Goal: Information Seeking & Learning: Learn about a topic

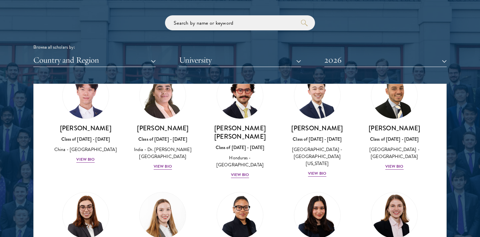
scroll to position [1458, 0]
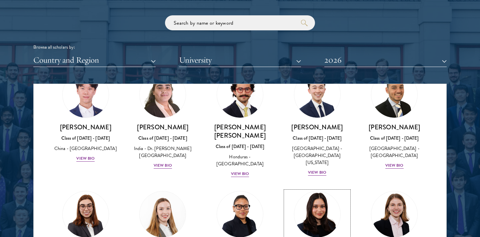
click at [320, 189] on img at bounding box center [317, 214] width 51 height 51
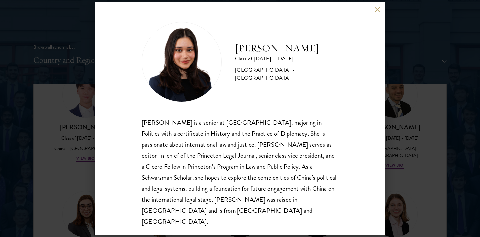
click at [382, 93] on div "[PERSON_NAME] Class of [DATE] - [DATE] [GEOGRAPHIC_DATA] - [GEOGRAPHIC_DATA] [P…" at bounding box center [240, 118] width 290 height 233
click at [80, 149] on div "[PERSON_NAME] Class of [DATE] - [DATE] [GEOGRAPHIC_DATA] - [GEOGRAPHIC_DATA] [P…" at bounding box center [240, 118] width 480 height 237
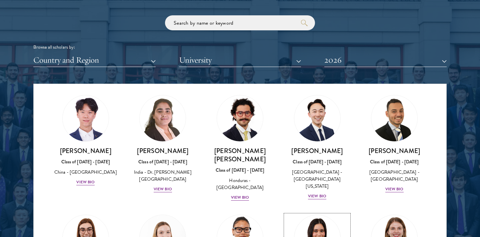
scroll to position [1434, 0]
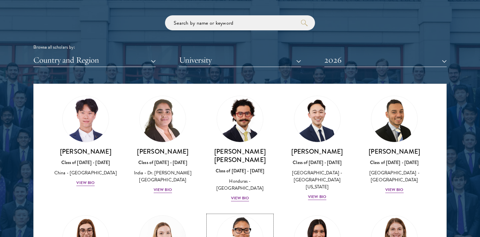
click at [238, 213] on img at bounding box center [240, 238] width 51 height 51
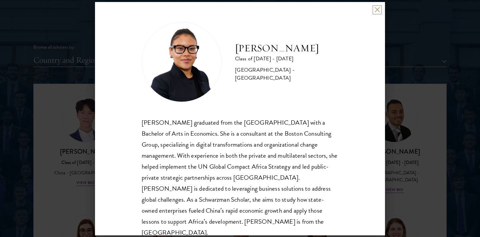
click at [377, 9] on button at bounding box center [377, 10] width 6 height 6
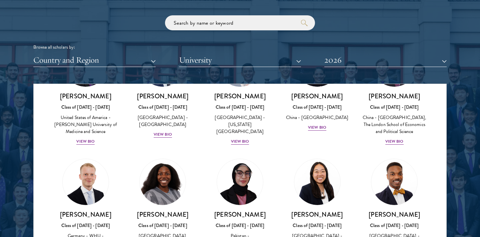
scroll to position [1075, 0]
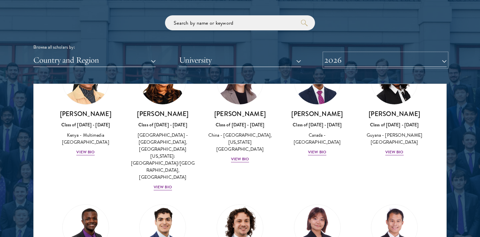
click at [371, 62] on button "2026" at bounding box center [385, 60] width 122 height 14
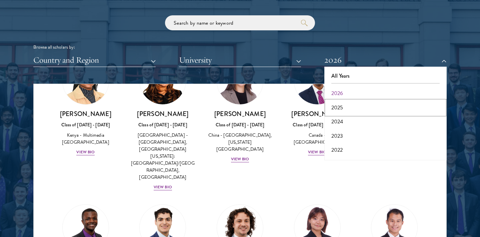
click at [347, 107] on button "2025" at bounding box center [385, 108] width 118 height 14
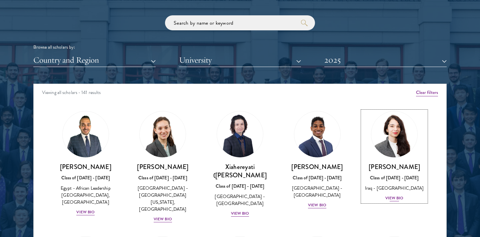
click at [397, 199] on div "View Bio" at bounding box center [394, 198] width 18 height 6
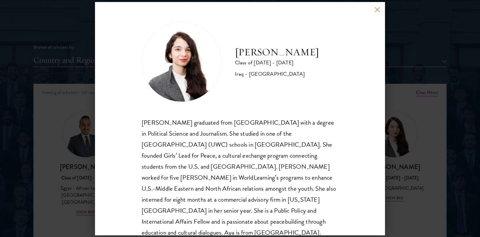
click at [394, 89] on div "[PERSON_NAME] Class of [DATE] - [DATE] [GEOGRAPHIC_DATA] - [GEOGRAPHIC_DATA] [P…" at bounding box center [240, 118] width 480 height 237
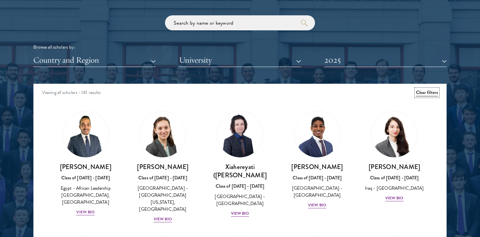
click at [431, 91] on button "Clear filters" at bounding box center [427, 92] width 22 height 7
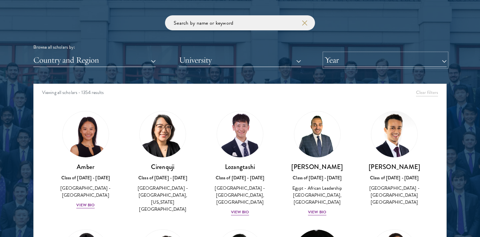
click at [358, 53] on button "Year" at bounding box center [385, 60] width 122 height 14
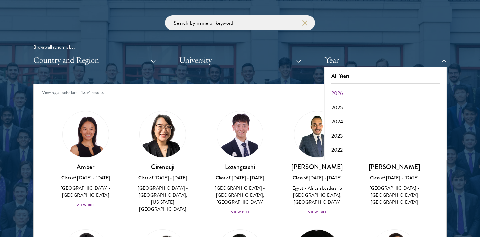
click at [341, 108] on button "2025" at bounding box center [385, 108] width 118 height 14
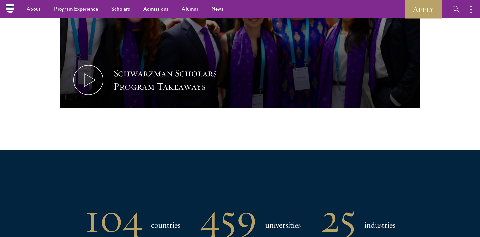
scroll to position [80, 0]
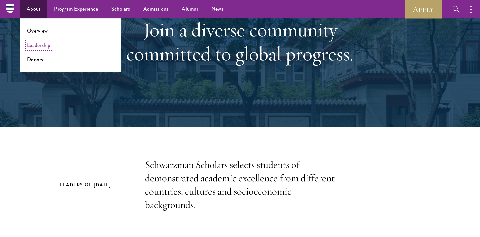
click at [37, 46] on link "Leadership" at bounding box center [39, 45] width 24 height 8
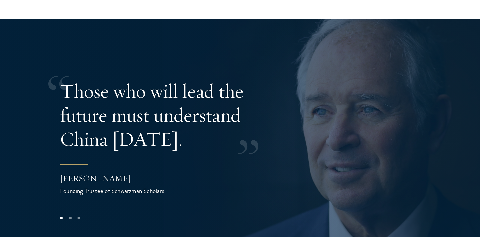
scroll to position [1422, 0]
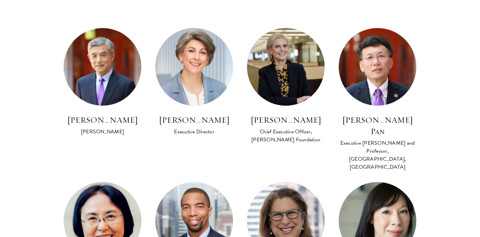
scroll to position [397, 0]
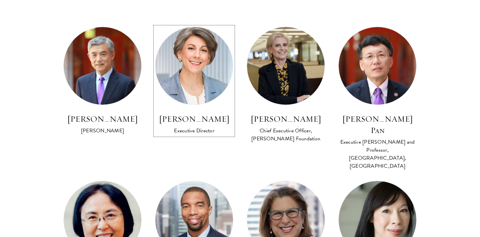
click at [200, 120] on h3 "Amy Celico" at bounding box center [194, 118] width 78 height 11
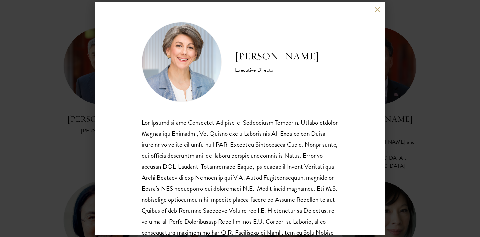
click at [250, 56] on h2 "Amy Celico" at bounding box center [277, 56] width 84 height 13
drag, startPoint x: 238, startPoint y: 57, endPoint x: 292, endPoint y: 55, distance: 54.4
click at [292, 55] on div "Amy Celico Executive Director" at bounding box center [240, 62] width 197 height 80
copy h2 "Amy Celico"
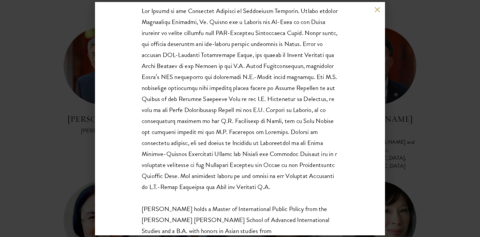
scroll to position [119, 0]
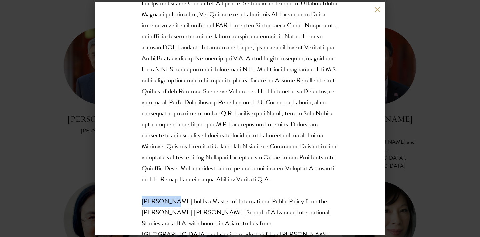
drag, startPoint x: 143, startPoint y: 203, endPoint x: 169, endPoint y: 203, distance: 26.3
click at [169, 203] on div "Ms. Celico holds a Master of International Public Policy from the Johns Hopkins…" at bounding box center [240, 130] width 197 height 264
copy div "Ms. Celico"
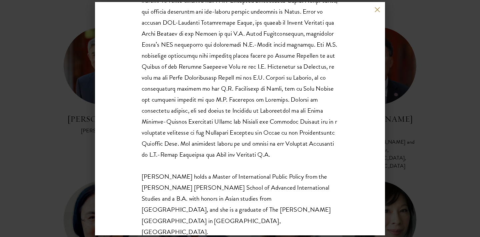
click at [68, 124] on div "Amy Celico Executive Director Ms. Celico holds a Master of International Public…" at bounding box center [240, 118] width 480 height 237
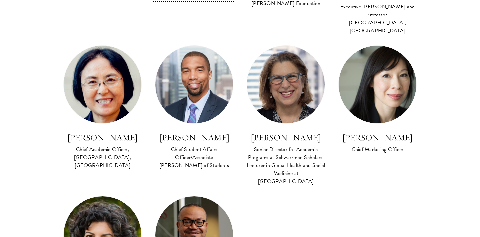
scroll to position [533, 0]
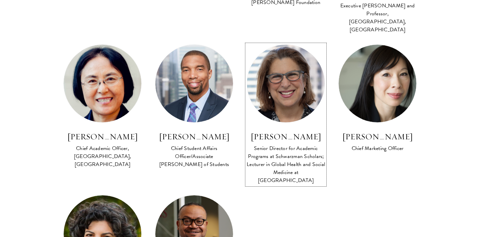
click at [270, 79] on img at bounding box center [285, 83] width 85 height 85
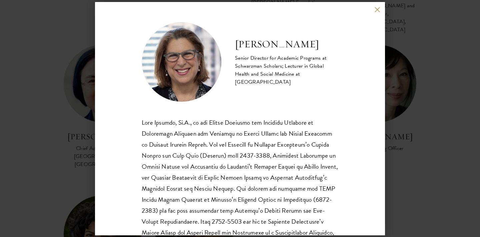
click at [49, 119] on div "Joan Kaufman Senior Director for Academic Programs at Schwarzman Scholars; Lect…" at bounding box center [240, 118] width 480 height 237
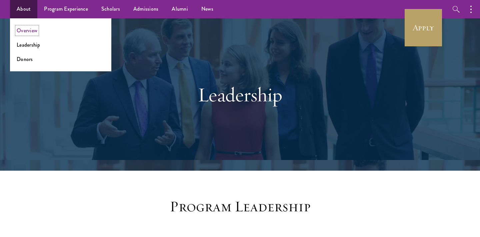
click at [31, 31] on link "Overview" at bounding box center [27, 31] width 21 height 8
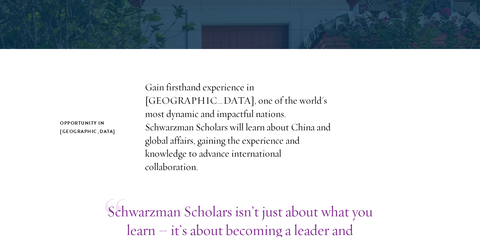
scroll to position [236, 0]
